Goal: Information Seeking & Learning: Understand process/instructions

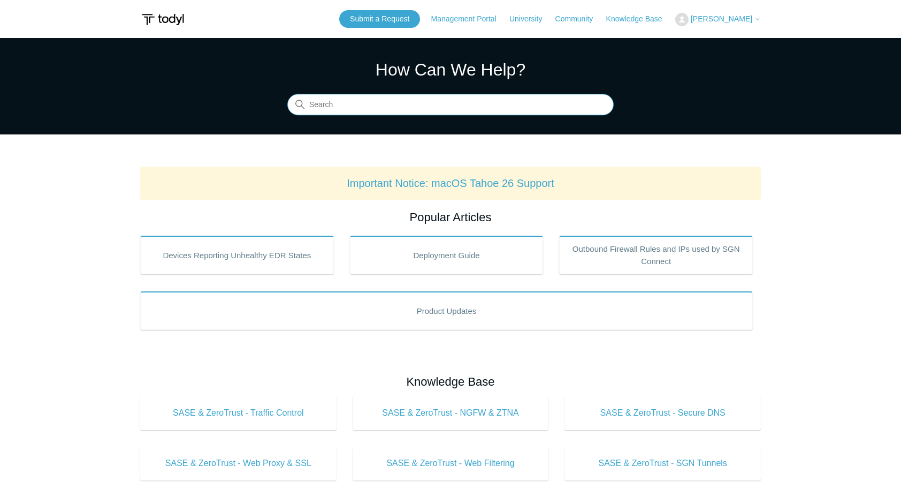
click at [336, 107] on input "Search" at bounding box center [450, 104] width 326 height 21
type input "[TECHNICAL_ID]"
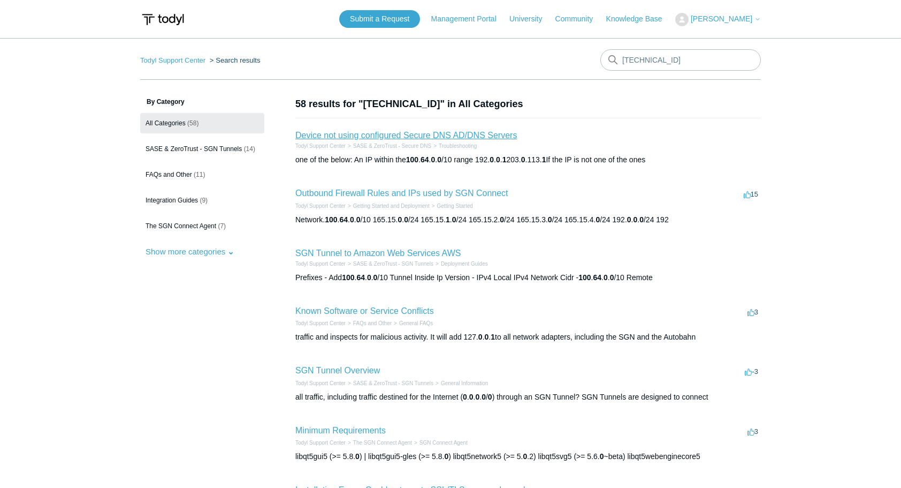
click at [362, 135] on link "Device not using configured Secure DNS AD/DNS Servers" at bounding box center [406, 135] width 222 height 9
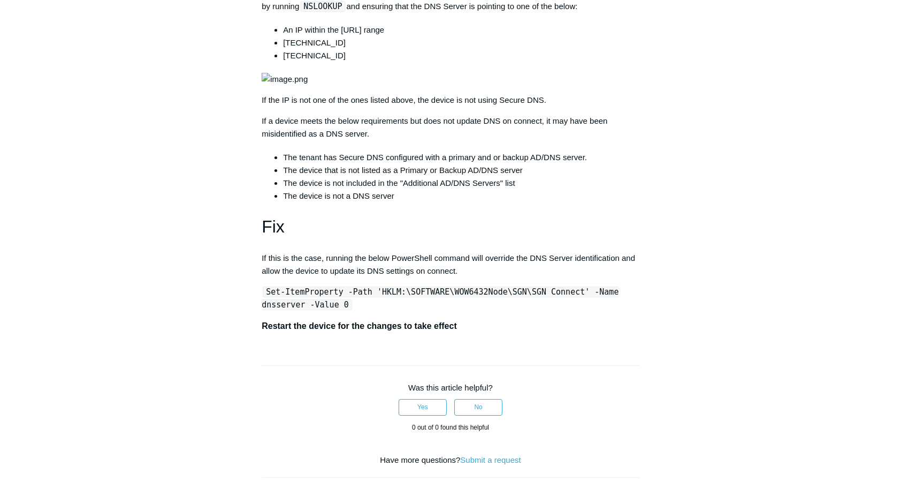
scroll to position [347, 0]
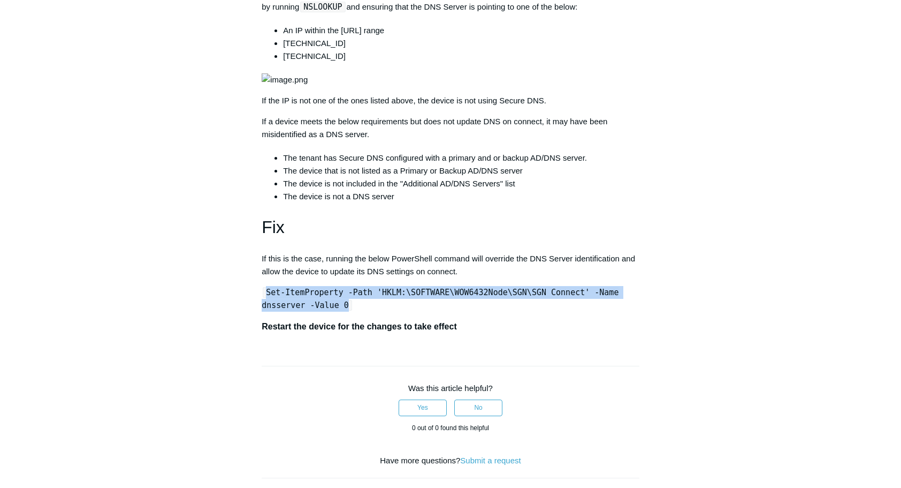
drag, startPoint x: 301, startPoint y: 360, endPoint x: 262, endPoint y: 351, distance: 40.2
click at [262, 311] on p "Set-ItemProperty -Path 'HKLM:\SOFTWARE\WOW6432Node\SGN\SGN Connect' -Name dnsse…" at bounding box center [451, 299] width 378 height 26
copy code "Set-ItemProperty -Path 'HKLM:\SOFTWARE\WOW6432Node\SGN\SGN Connect' -Name dnsse…"
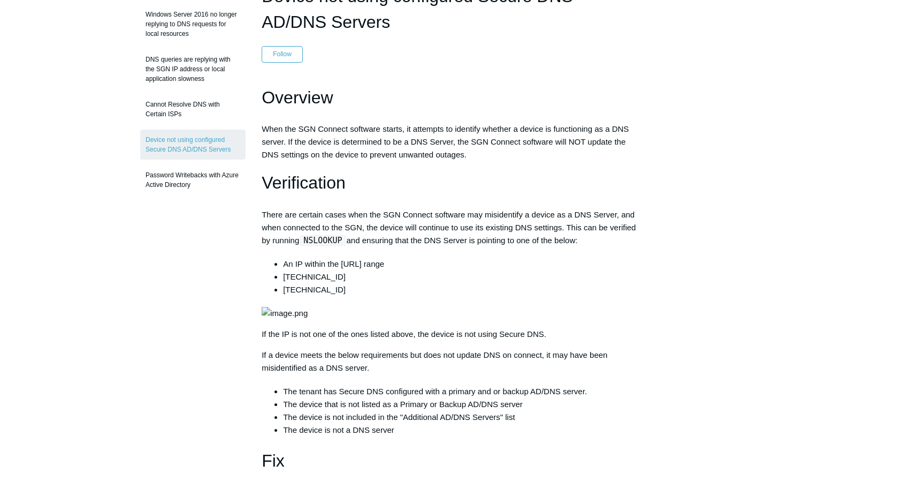
scroll to position [110, 0]
